Goal: Use online tool/utility: Utilize a website feature to perform a specific function

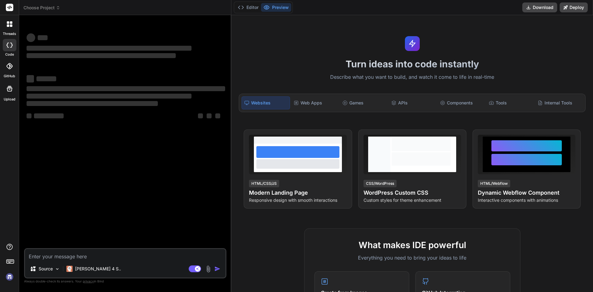
type textarea "x"
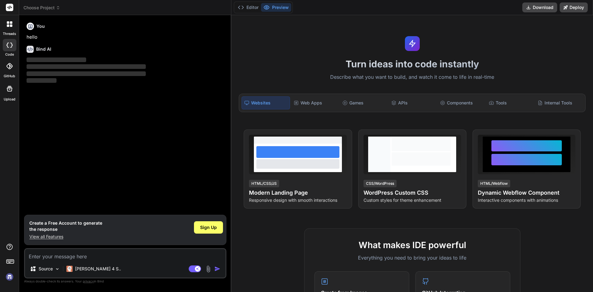
type textarea "направи ми приложение за телефон за риболов с модерен и готин дизайн приложение…"
type textarea "x"
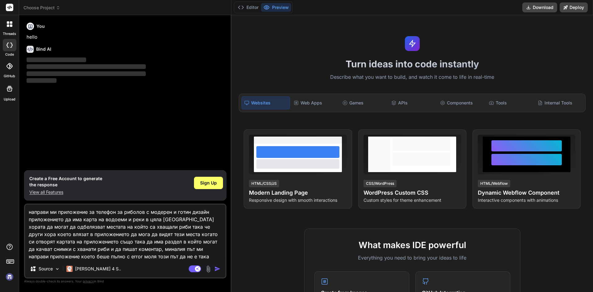
type textarea "направи ми приложение за телефон за риболов с модерен и готин дизайн приложение…"
click at [217, 265] on div "Source Claude 4 S.." at bounding box center [125, 270] width 201 height 15
click at [216, 268] on img "button" at bounding box center [217, 269] width 6 height 6
click at [214, 186] on span "Sign Up" at bounding box center [208, 183] width 17 height 6
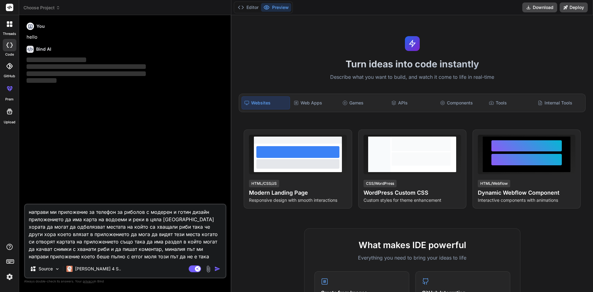
click at [217, 270] on img "button" at bounding box center [217, 269] width 6 height 6
click at [505, 54] on div "Turn ideas into code instantly Describe what you want to build, and watch it co…" at bounding box center [412, 153] width 362 height 277
click at [535, 8] on button "Download" at bounding box center [540, 7] width 35 height 10
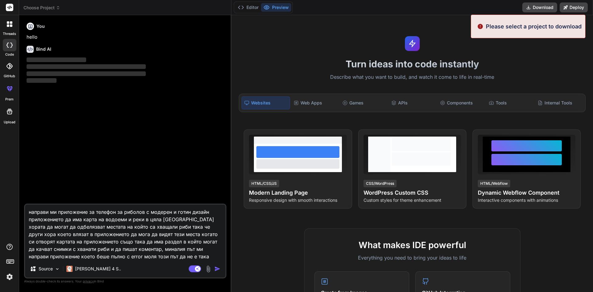
click at [392, 30] on div "Turn ideas into code instantly Describe what you want to build, and watch it co…" at bounding box center [412, 153] width 362 height 277
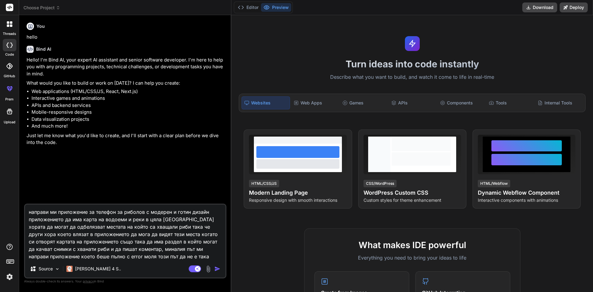
type textarea "x"
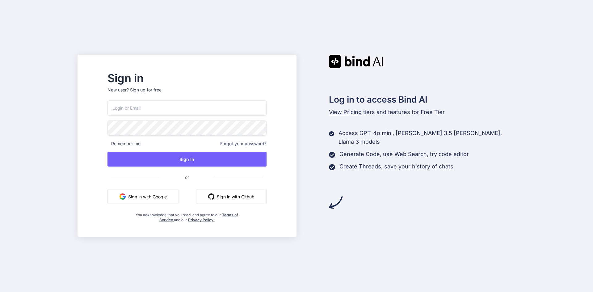
click at [162, 193] on button "Sign in with Google" at bounding box center [143, 196] width 71 height 15
